Goal: Transaction & Acquisition: Purchase product/service

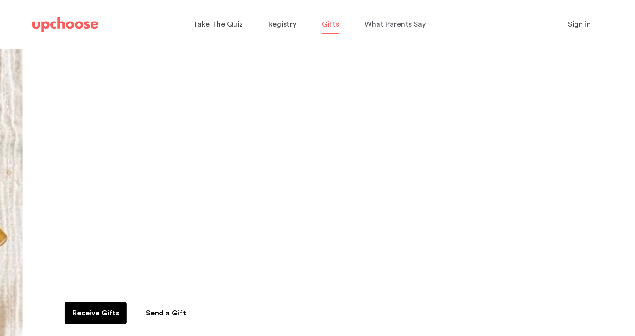
click at [331, 23] on span "Gifts" at bounding box center [330, 25] width 17 height 8
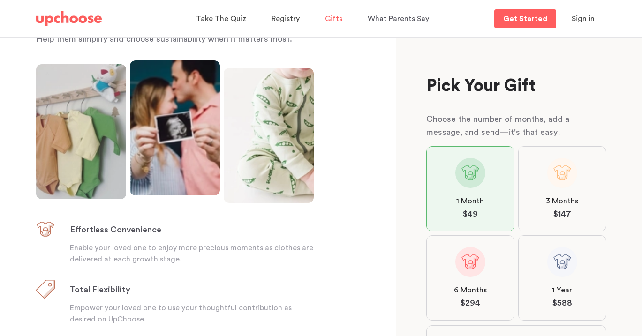
scroll to position [106, 0]
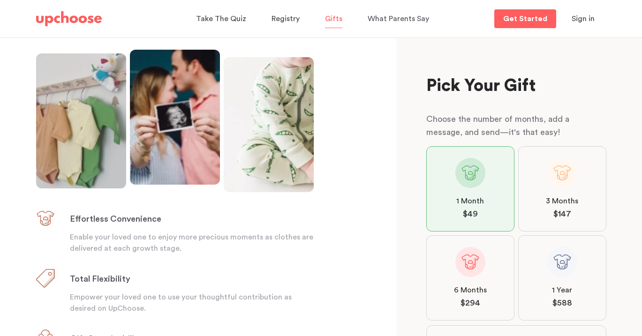
click at [474, 265] on span at bounding box center [471, 262] width 30 height 30
click at [0, 0] on input "6 Months $ 294" at bounding box center [0, 0] width 0 height 0
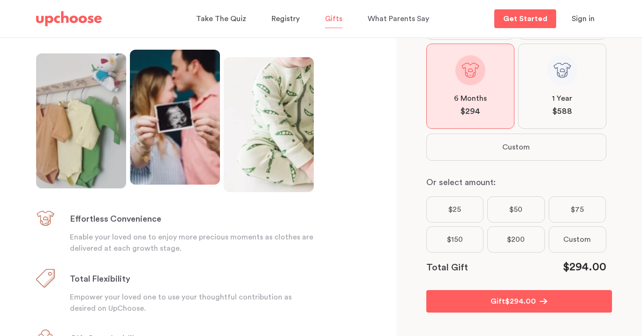
scroll to position [198, 0]
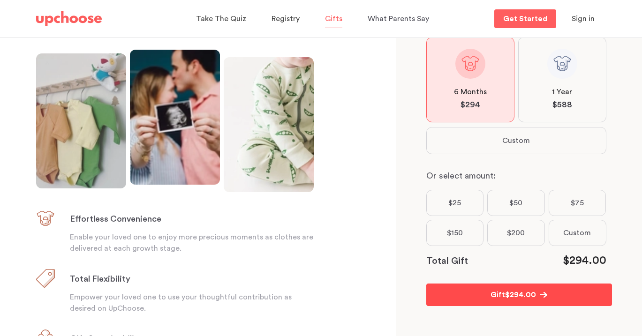
click at [509, 294] on span "$ 294.00" at bounding box center [520, 295] width 31 height 11
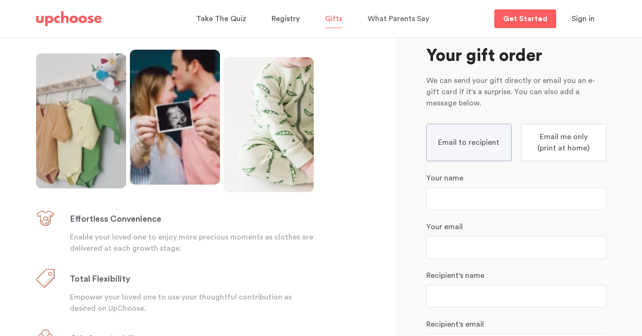
scroll to position [29, 0]
click at [469, 145] on p "Email to recipient" at bounding box center [468, 143] width 61 height 11
click at [0, 0] on input "Email to recipient" at bounding box center [0, 0] width 0 height 0
click at [488, 145] on p "Email to recipient" at bounding box center [468, 143] width 61 height 11
click at [0, 0] on input "Email to recipient" at bounding box center [0, 0] width 0 height 0
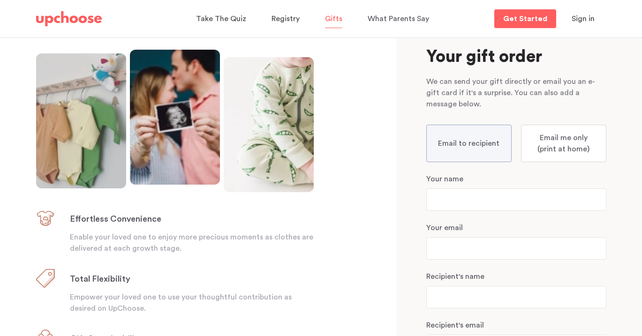
click at [455, 182] on p "Your name" at bounding box center [517, 179] width 180 height 11
click at [448, 144] on p "Email to recipient" at bounding box center [468, 143] width 61 height 11
click at [0, 0] on input "Email to recipient" at bounding box center [0, 0] width 0 height 0
click at [448, 144] on p "Email to recipient" at bounding box center [468, 143] width 61 height 11
click at [0, 0] on input "Email to recipient" at bounding box center [0, 0] width 0 height 0
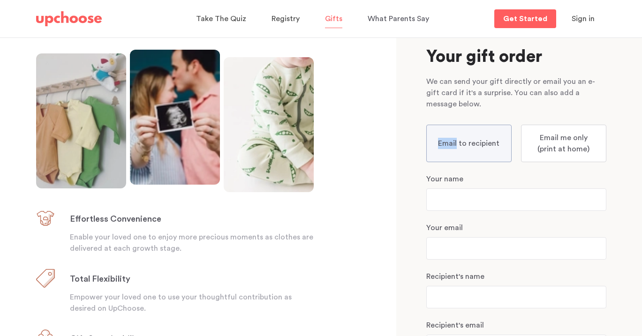
click at [591, 17] on span "Sign in" at bounding box center [583, 19] width 23 height 8
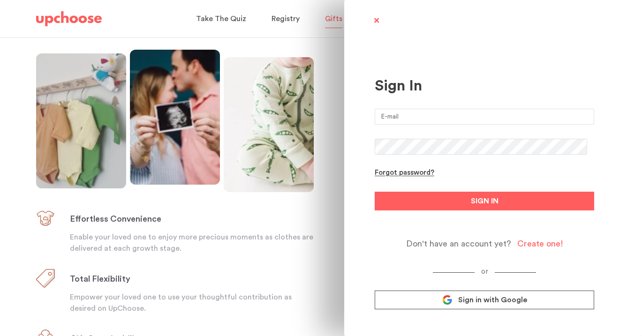
click at [397, 117] on input "email" at bounding box center [485, 117] width 220 height 16
type input "rmacdonald1957@gmail.com"
click at [375, 192] on button "SIGN IN" at bounding box center [485, 201] width 220 height 19
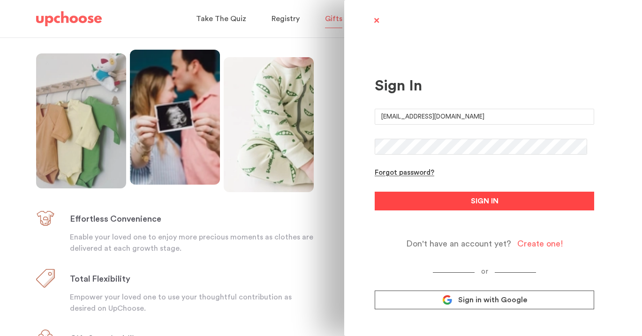
click at [485, 204] on span "SIGN IN" at bounding box center [485, 201] width 28 height 11
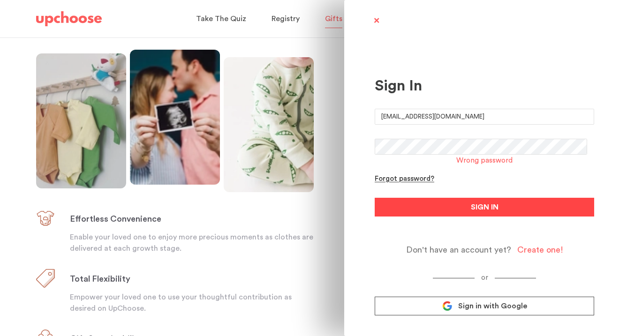
scroll to position [15, 0]
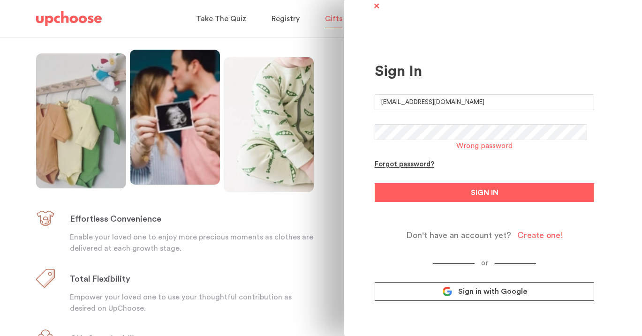
click at [523, 235] on div "Create one!" at bounding box center [541, 235] width 46 height 11
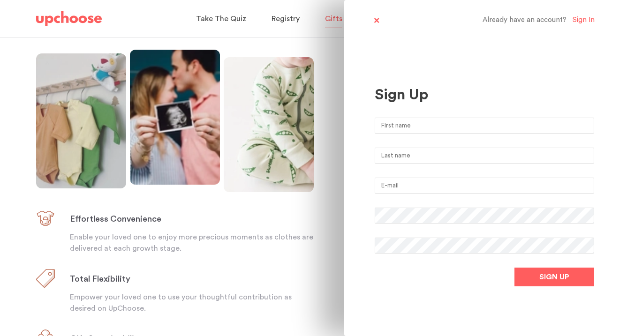
click at [422, 124] on input "text" at bounding box center [485, 126] width 220 height 16
type input "Rosemary"
type input "Macdonald"
type input "rmacdonald1957@gmail.com"
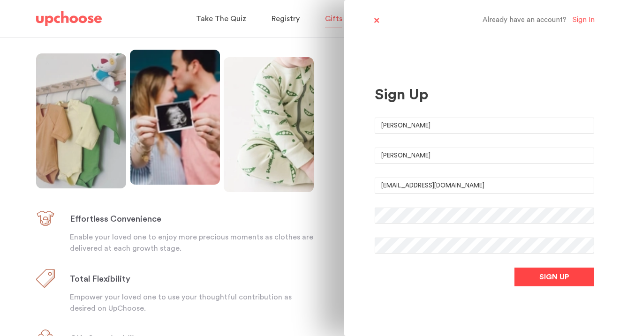
click at [526, 272] on button "SIGN UP" at bounding box center [555, 277] width 80 height 19
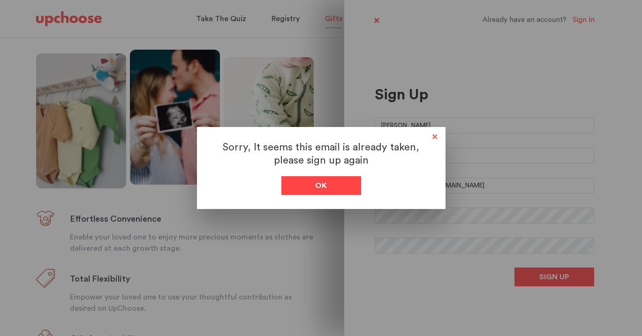
click at [353, 187] on div "Ok" at bounding box center [322, 185] width 80 height 19
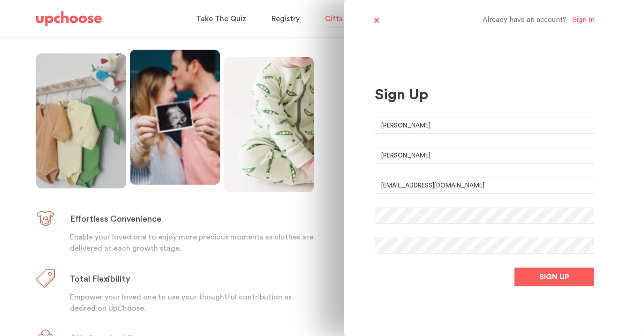
click at [581, 20] on div "Sign In" at bounding box center [584, 20] width 22 height 9
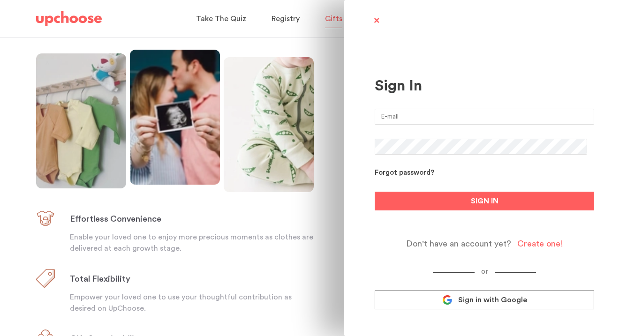
click at [453, 114] on input "email" at bounding box center [485, 117] width 220 height 16
type input "rmacdonald1957@gmail.com"
click at [417, 175] on div "Forgot password?" at bounding box center [405, 173] width 60 height 9
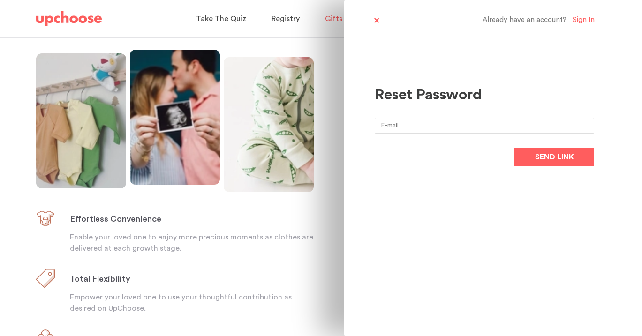
click at [393, 125] on input "email" at bounding box center [485, 126] width 220 height 16
type input "rmacdonald1957@gmail.com"
click at [552, 155] on span "Send link" at bounding box center [554, 157] width 39 height 11
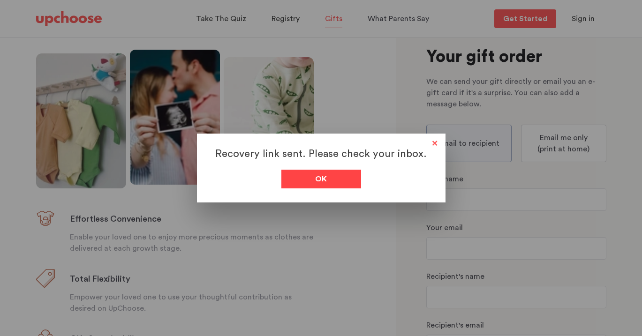
click at [347, 181] on div "Ok" at bounding box center [322, 179] width 80 height 19
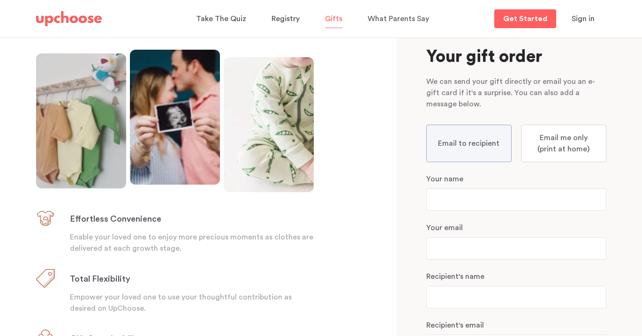
click at [478, 140] on p "Email to recipient" at bounding box center [468, 143] width 61 height 11
click at [0, 0] on input "Email to recipient" at bounding box center [0, 0] width 0 height 0
click at [443, 147] on p "Email to recipient" at bounding box center [468, 143] width 61 height 11
click at [0, 0] on input "Email to recipient" at bounding box center [0, 0] width 0 height 0
click at [449, 180] on p "Your name" at bounding box center [517, 179] width 180 height 11
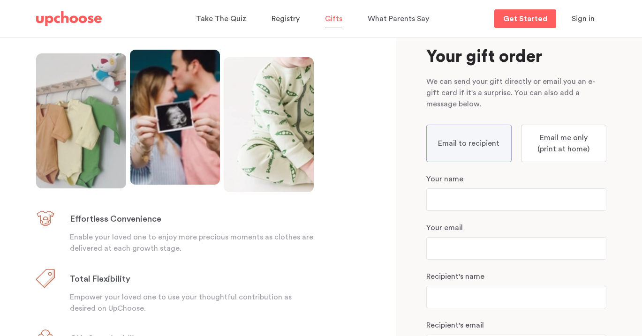
click at [459, 182] on p "Your name" at bounding box center [517, 179] width 180 height 11
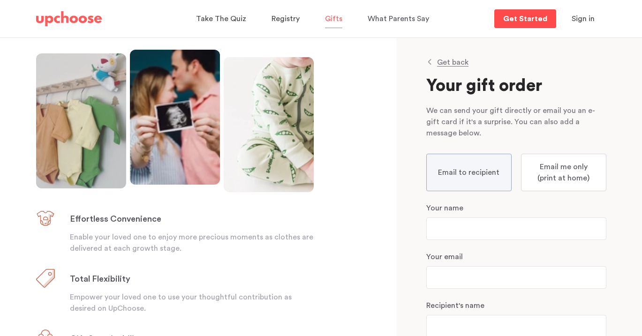
click at [519, 19] on p "Get Started" at bounding box center [526, 19] width 44 height 8
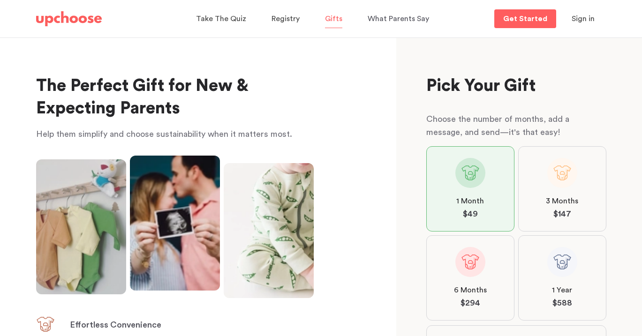
click at [473, 261] on span at bounding box center [471, 262] width 30 height 30
click at [0, 0] on input "6 Months $ 294" at bounding box center [0, 0] width 0 height 0
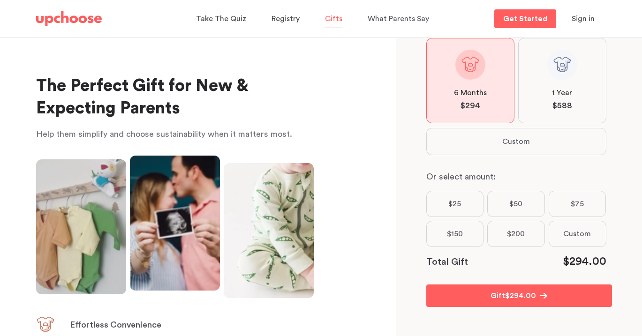
scroll to position [198, 0]
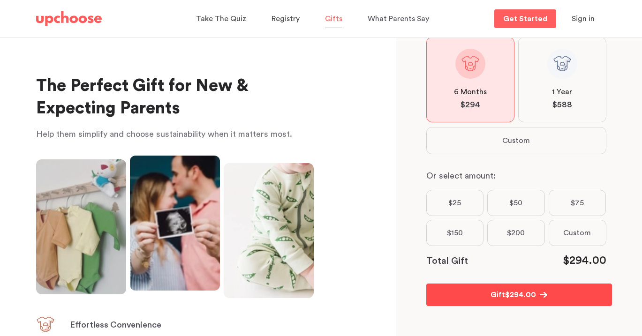
click at [516, 298] on span "$ 294.00" at bounding box center [520, 295] width 31 height 11
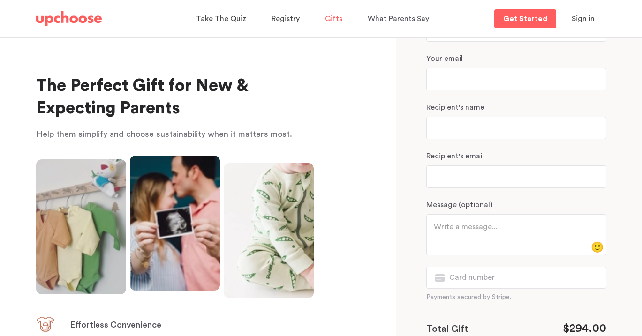
click at [440, 65] on div "Your email" at bounding box center [517, 72] width 180 height 38
click at [444, 59] on p "Your email" at bounding box center [517, 58] width 180 height 11
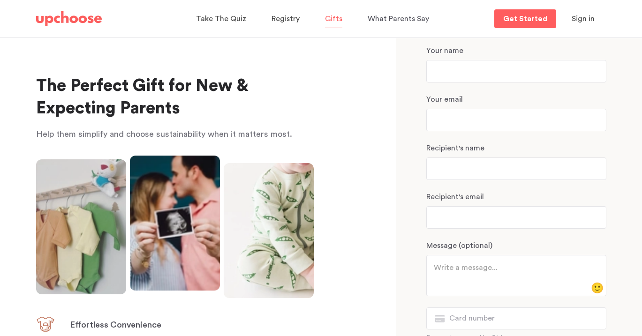
scroll to position [0, 0]
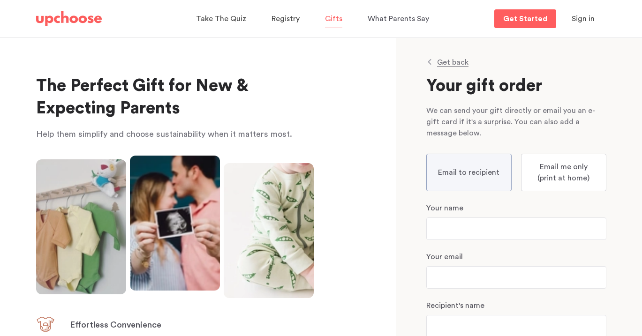
click at [474, 175] on p "Email to recipient" at bounding box center [468, 172] width 61 height 11
click at [0, 0] on input "Email to recipient" at bounding box center [0, 0] width 0 height 0
click at [560, 168] on p "Email me only (print at home)" at bounding box center [564, 172] width 66 height 23
click at [0, 0] on input "Email me only (print at home)" at bounding box center [0, 0] width 0 height 0
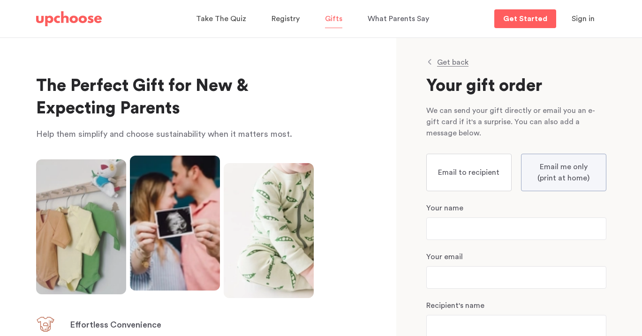
click at [455, 207] on p "Your name" at bounding box center [517, 208] width 180 height 11
click at [456, 211] on p "Your name" at bounding box center [517, 208] width 180 height 11
click at [457, 170] on p "Email to recipient" at bounding box center [468, 172] width 61 height 11
click at [0, 0] on input "Email to recipient" at bounding box center [0, 0] width 0 height 0
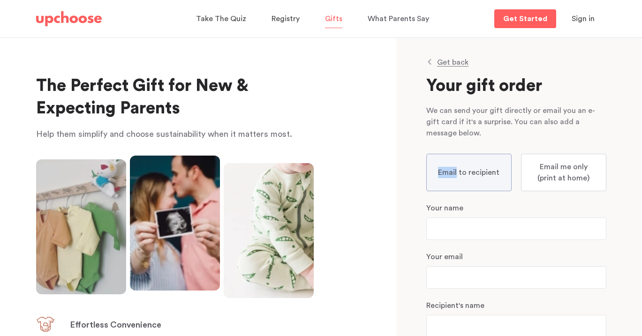
click at [457, 170] on p "Email to recipient" at bounding box center [468, 172] width 61 height 11
click at [0, 0] on input "Email to recipient" at bounding box center [0, 0] width 0 height 0
click at [606, 49] on section "Pick Your Gift Choose the number of months, add a message, and send—it's that e…" at bounding box center [520, 187] width 246 height 299
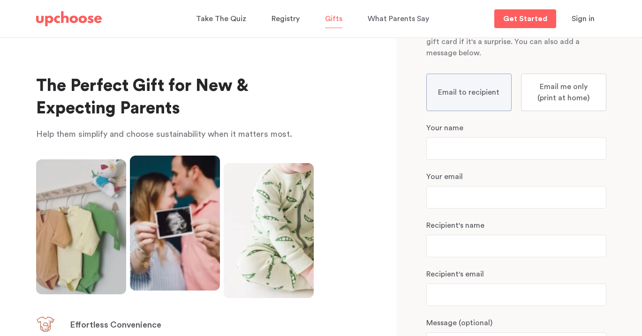
scroll to position [81, 0]
click at [453, 127] on p "Your name" at bounding box center [517, 127] width 180 height 11
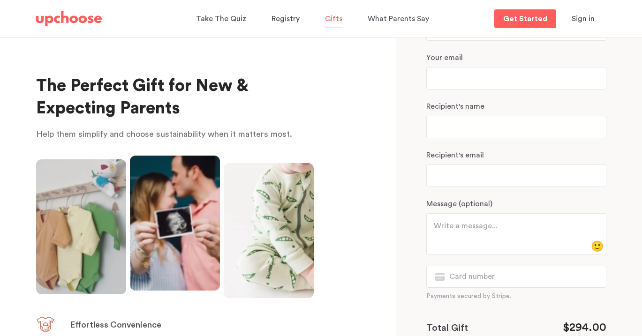
scroll to position [267, 0]
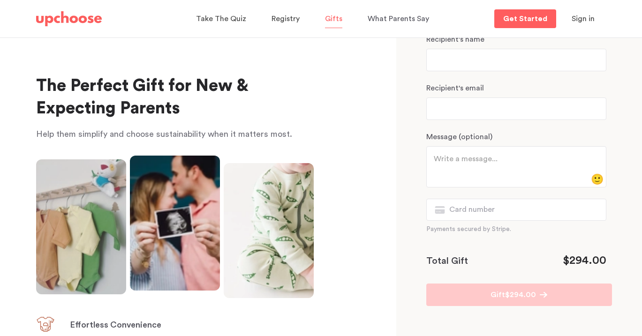
click at [323, 125] on div "The Perfect Gift for New & Expecting Parents Help them simplify and choose sust…" at bounding box center [198, 187] width 397 height 299
click at [331, 18] on span "Gifts" at bounding box center [333, 19] width 17 height 8
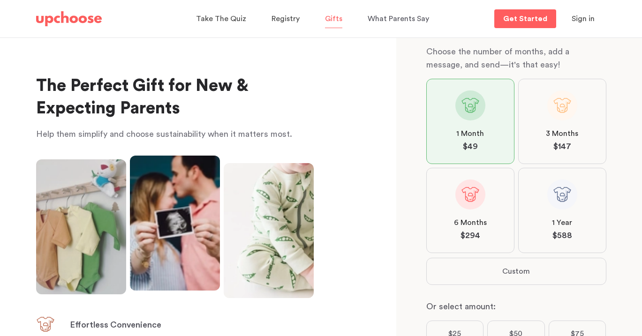
scroll to position [80, 0]
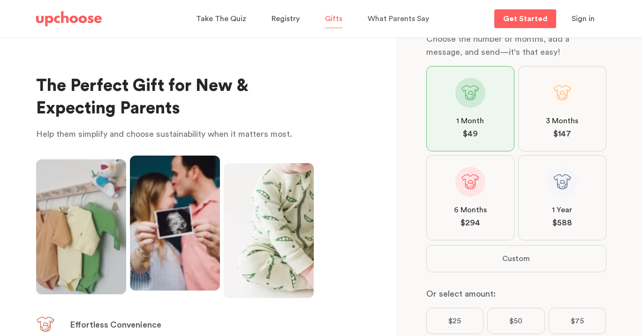
click at [468, 180] on span at bounding box center [471, 182] width 30 height 30
click at [0, 0] on input "6 Months $ 294" at bounding box center [0, 0] width 0 height 0
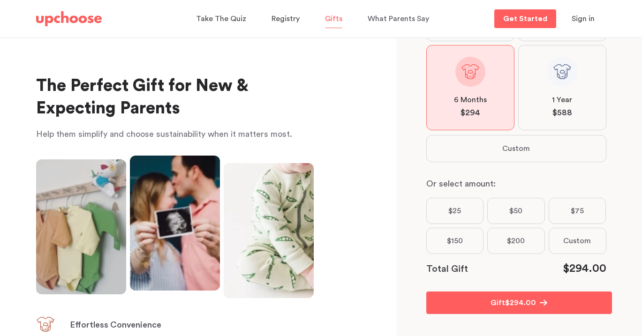
scroll to position [198, 0]
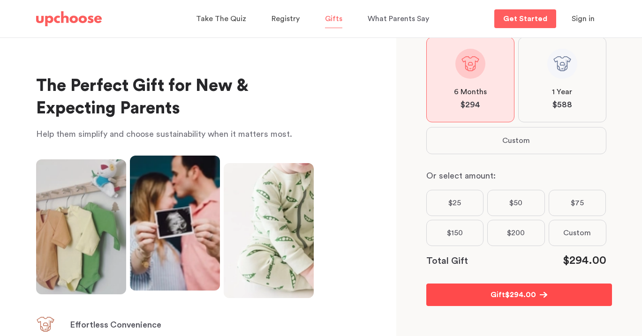
click at [511, 300] on span "$ 294.00" at bounding box center [520, 295] width 31 height 11
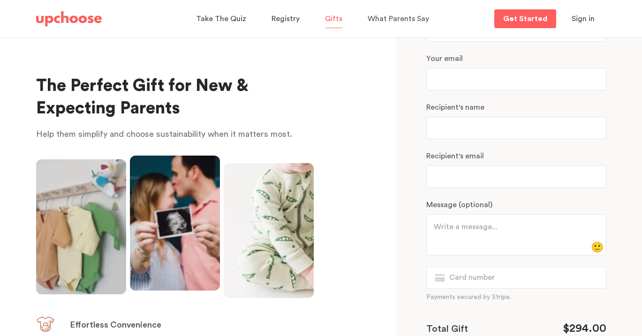
click at [448, 61] on p "Your email" at bounding box center [517, 58] width 180 height 11
click at [469, 57] on p "Your email" at bounding box center [517, 58] width 180 height 11
